Goal: Use online tool/utility: Utilize a website feature to perform a specific function

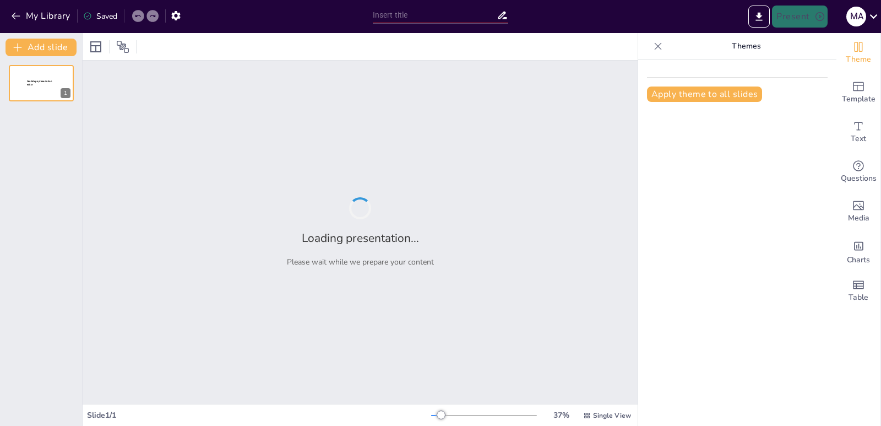
type input "Historia y Evolución del Karate"
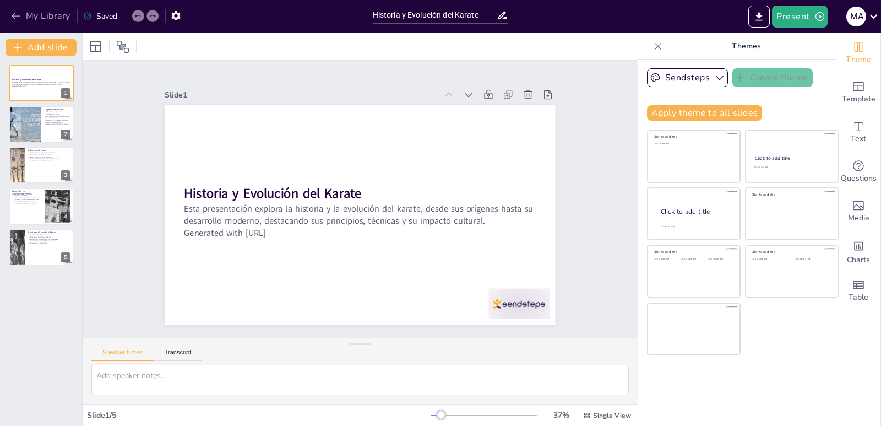
click at [13, 12] on icon "button" at bounding box center [15, 15] width 11 height 11
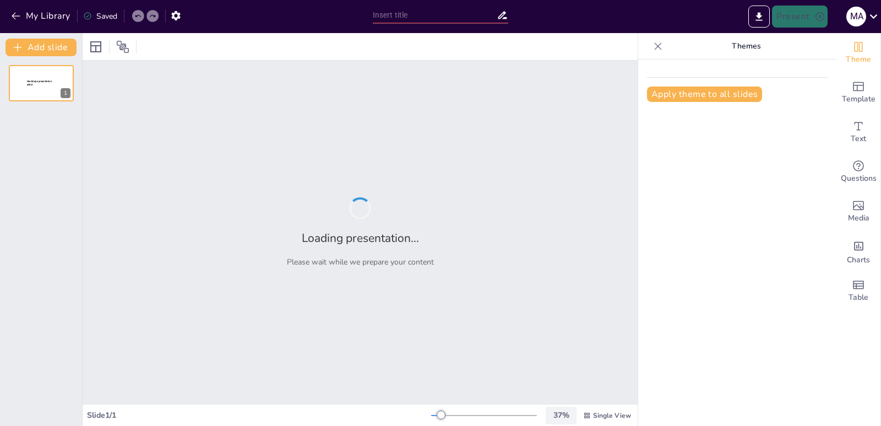
type input "Impacto de las Redes Sociales en la Comunicación Actual"
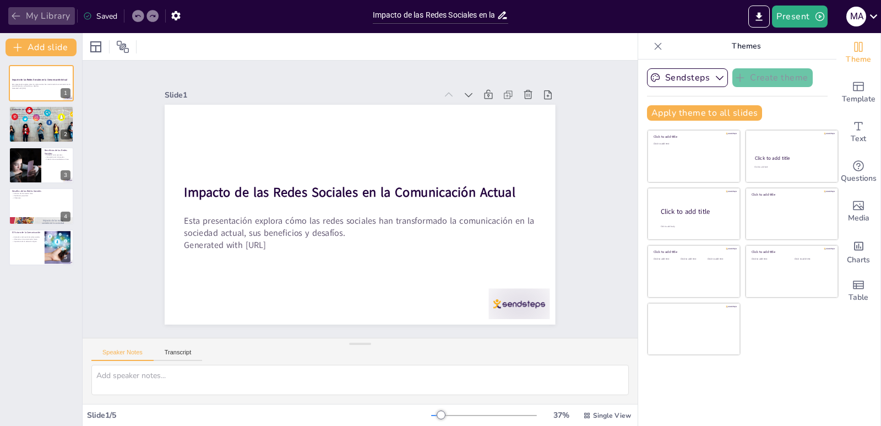
click at [23, 9] on button "My Library" at bounding box center [41, 16] width 67 height 18
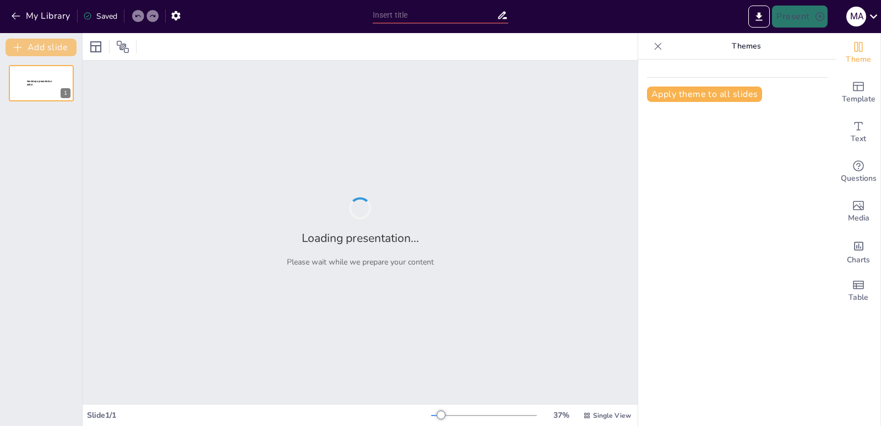
type input "La Relevancia de la Inteligencia Artificial en el Mundo Actual"
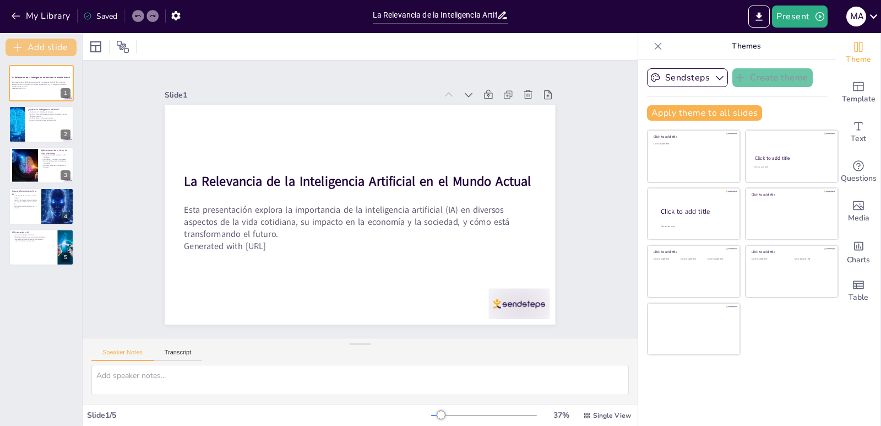
click at [21, 43] on icon "button" at bounding box center [17, 47] width 11 height 11
